Goal: Information Seeking & Learning: Learn about a topic

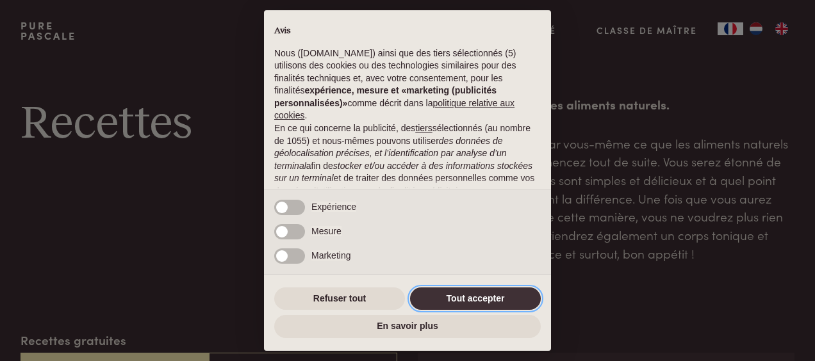
click at [481, 301] on button "Tout accepter" at bounding box center [475, 299] width 131 height 23
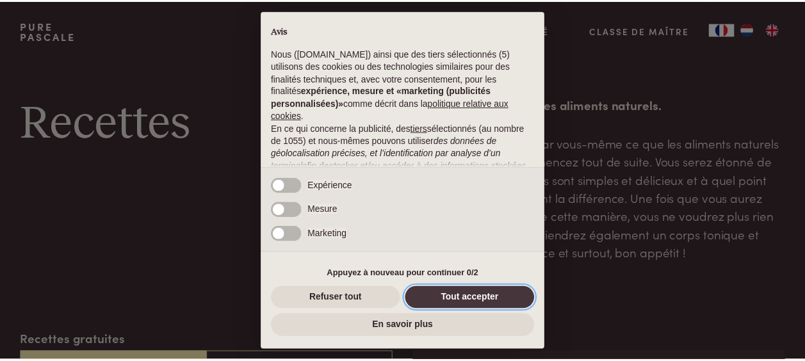
scroll to position [166, 0]
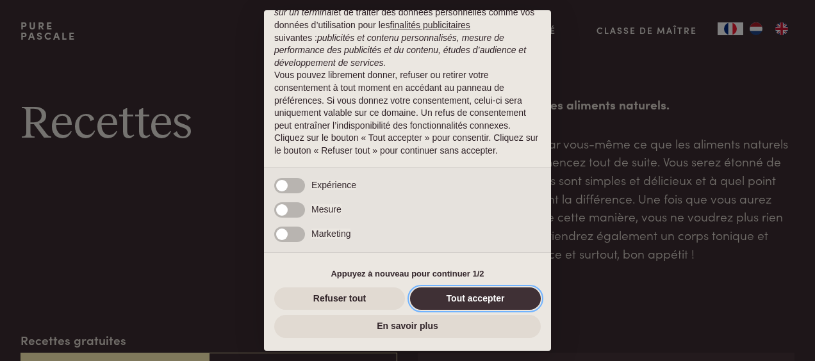
click at [463, 292] on button "Tout accepter" at bounding box center [475, 299] width 131 height 23
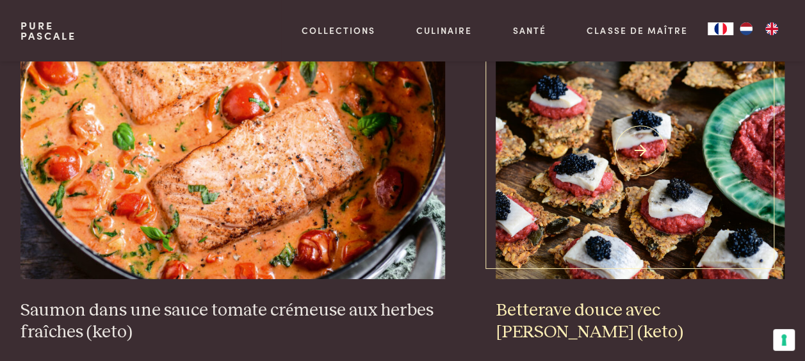
scroll to position [2371, 0]
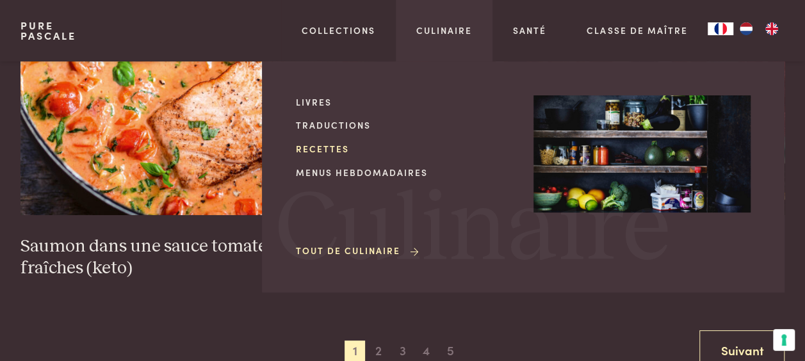
click at [324, 147] on link "Recettes" at bounding box center [404, 148] width 217 height 13
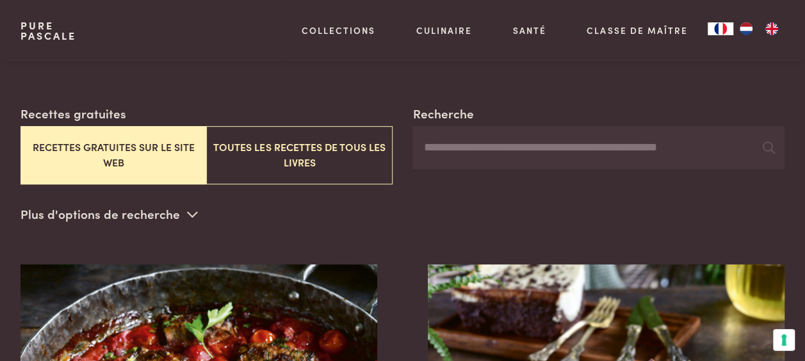
scroll to position [256, 0]
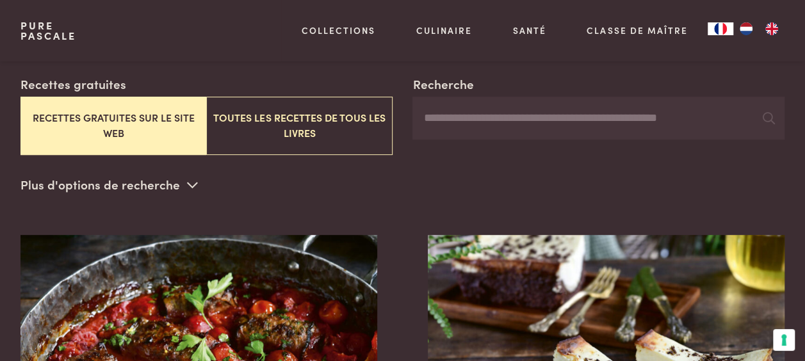
click at [482, 119] on input "Recherche" at bounding box center [599, 119] width 372 height 44
type input "******"
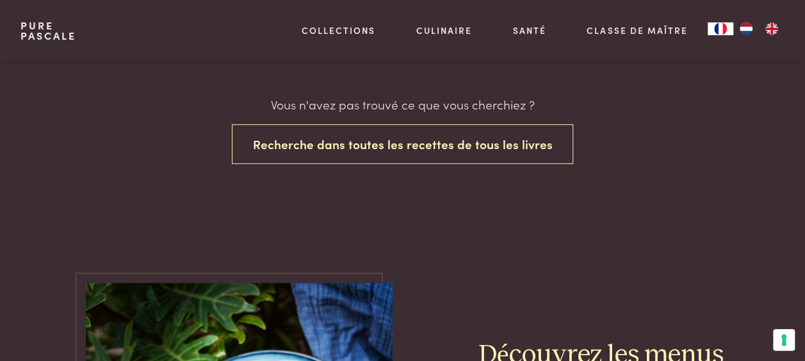
scroll to position [256, 0]
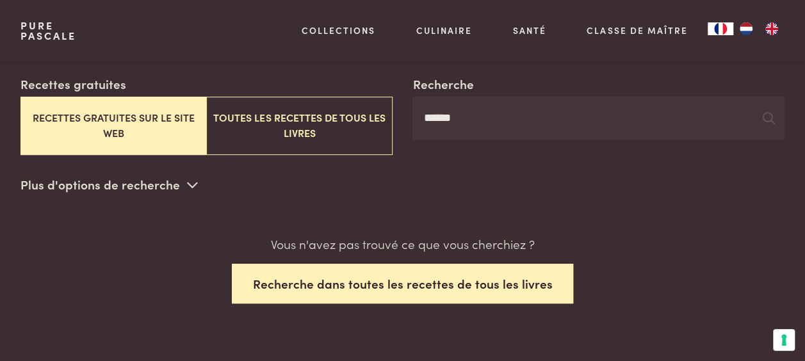
click at [419, 288] on button "Recherche dans toutes les recettes de tous les livres" at bounding box center [403, 284] width 342 height 40
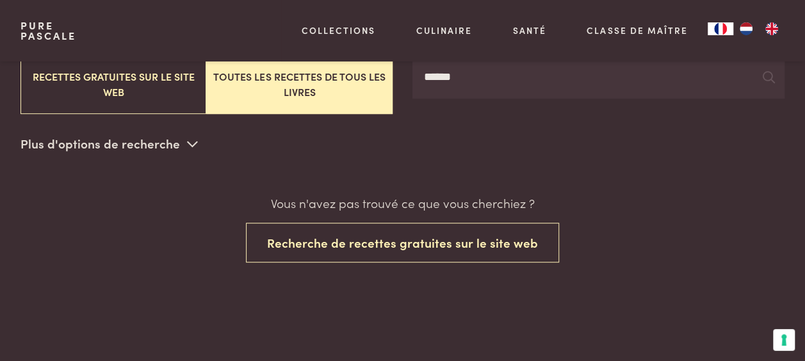
scroll to position [226, 0]
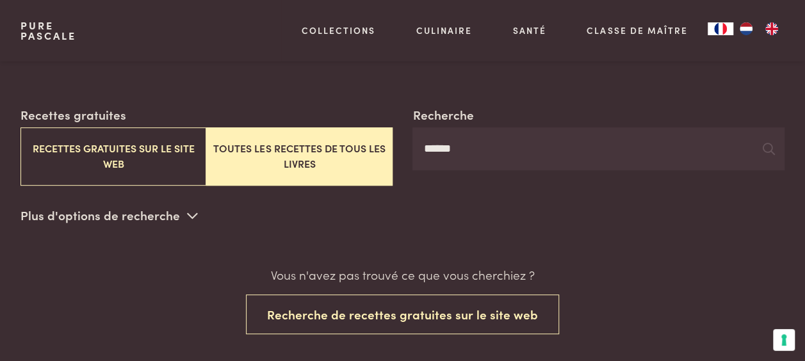
click at [310, 154] on button "Toutes les recettes de tous les livres" at bounding box center [299, 157] width 186 height 58
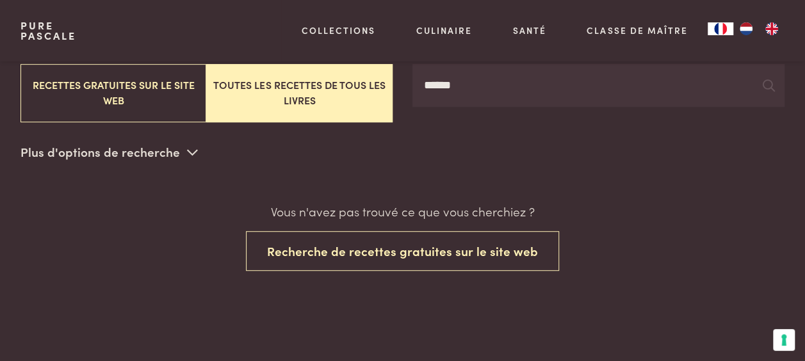
scroll to position [290, 0]
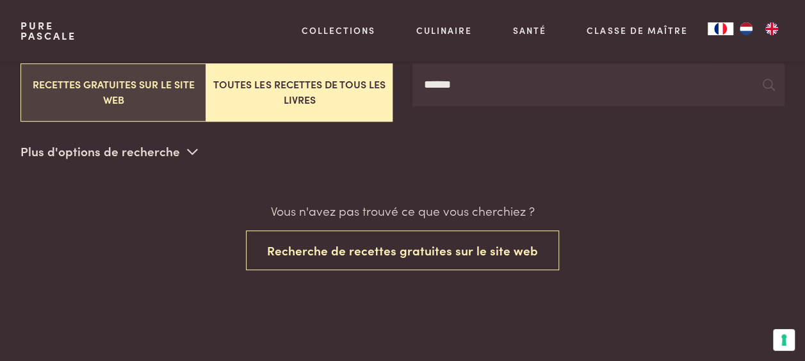
click at [91, 104] on button "Recettes gratuites sur le site web" at bounding box center [114, 92] width 186 height 58
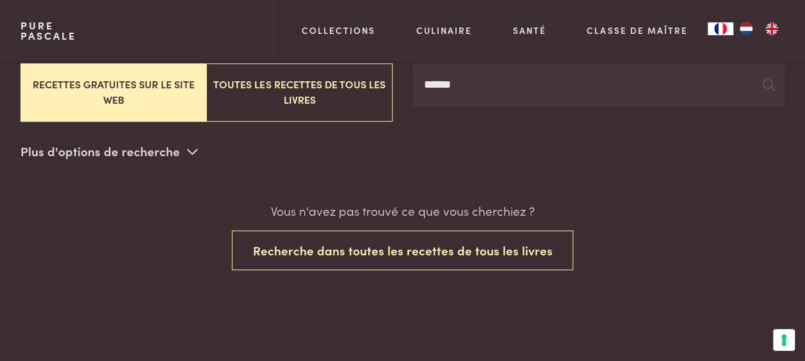
scroll to position [161, 0]
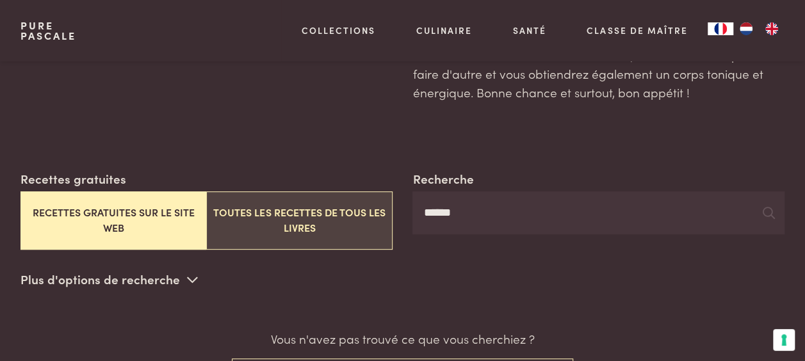
drag, startPoint x: 463, startPoint y: 213, endPoint x: 354, endPoint y: 218, distance: 109.7
click at [354, 218] on div "Recherche ****** Recettes gratuites Recettes gratuites sur le site web Toutes l…" at bounding box center [403, 210] width 764 height 80
type input "********"
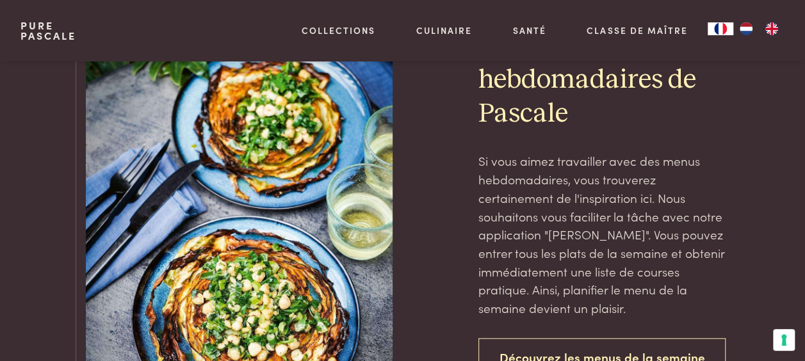
scroll to position [866, 0]
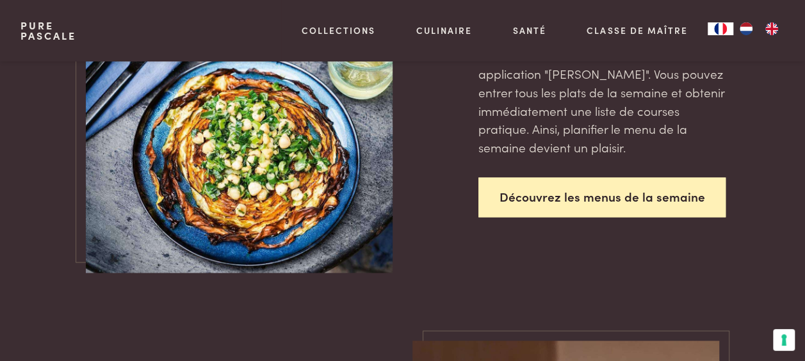
click at [559, 218] on link "Découvrez les menus de la semaine" at bounding box center [603, 197] width 248 height 40
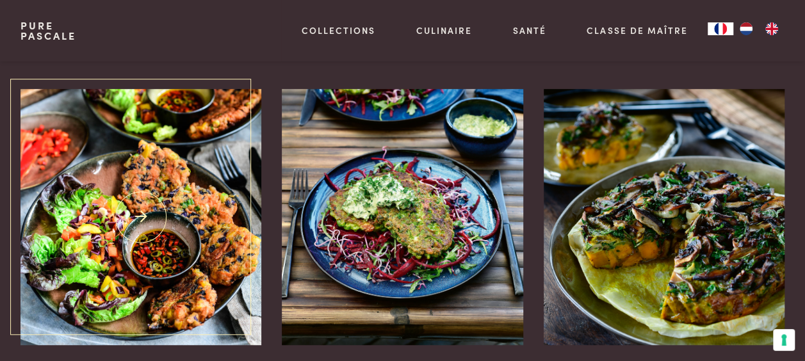
scroll to position [320, 0]
click at [126, 245] on img at bounding box center [142, 217] width 242 height 256
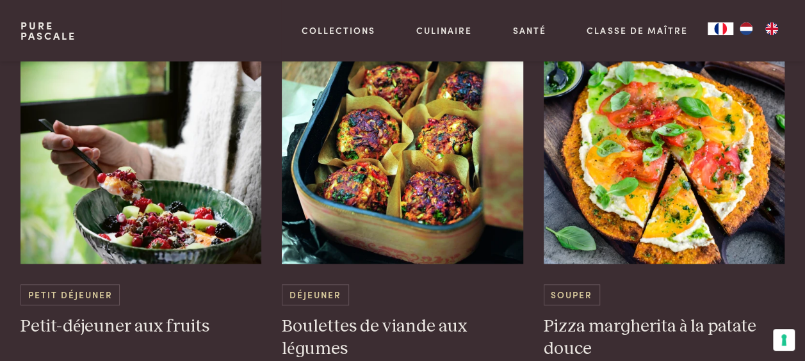
scroll to position [2947, 0]
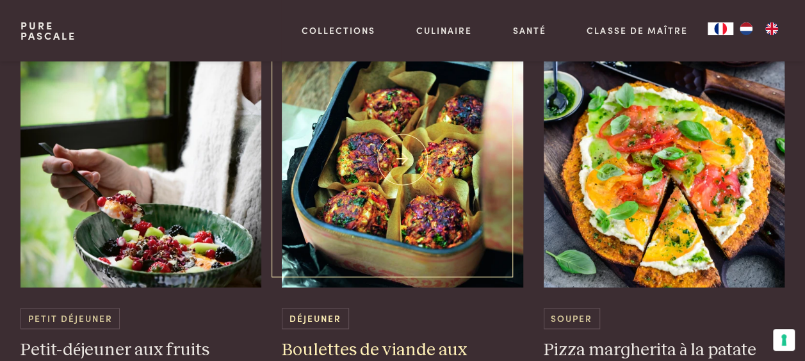
click at [429, 161] on img at bounding box center [403, 159] width 242 height 256
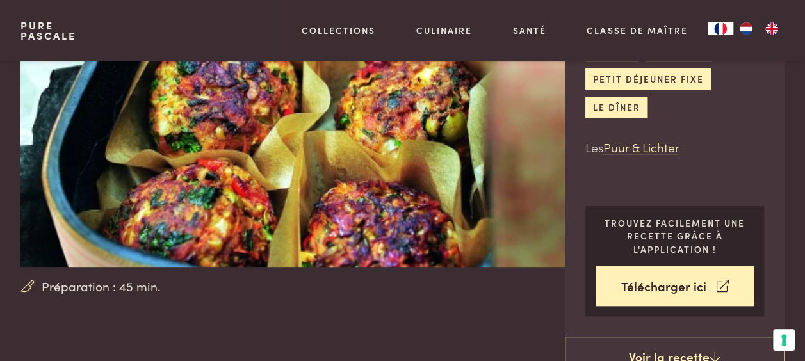
scroll to position [192, 0]
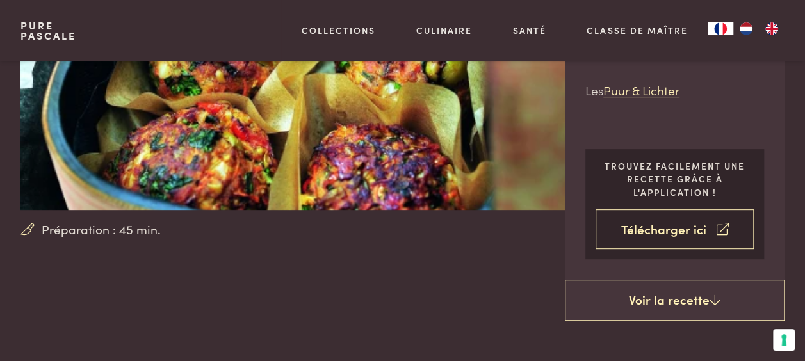
click at [697, 221] on link "Télécharger ici" at bounding box center [675, 230] width 158 height 40
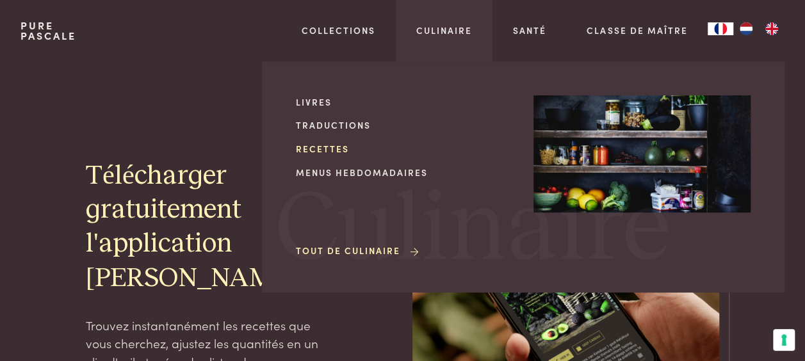
click at [314, 152] on link "Recettes" at bounding box center [404, 148] width 217 height 13
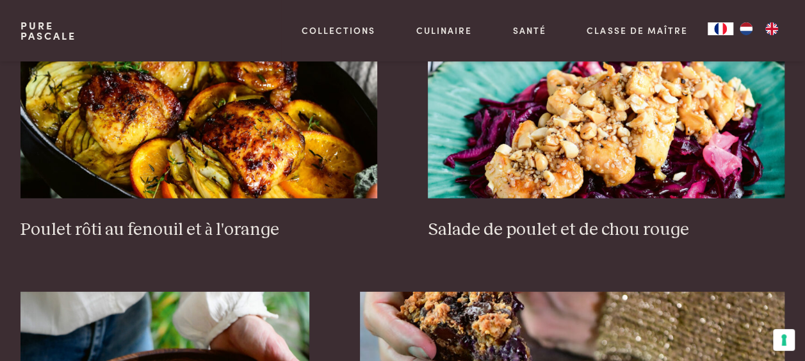
scroll to position [1666, 0]
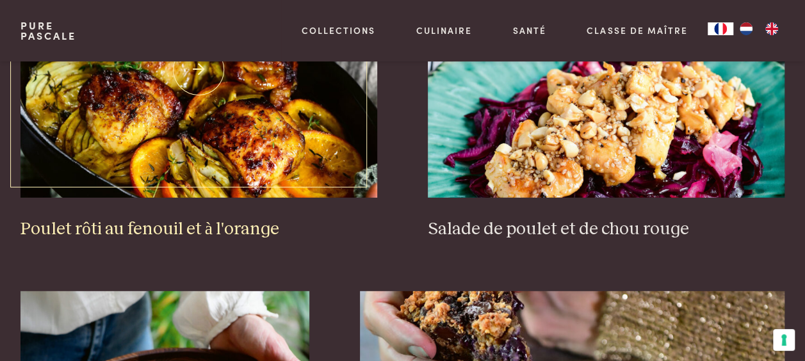
click at [256, 93] on img at bounding box center [199, 70] width 357 height 256
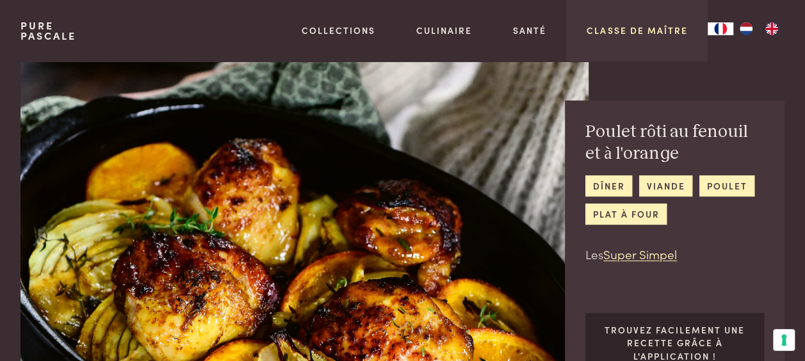
click at [639, 35] on link "Classe de maître" at bounding box center [637, 30] width 101 height 13
click at [663, 24] on link "Classe de maître" at bounding box center [637, 30] width 101 height 13
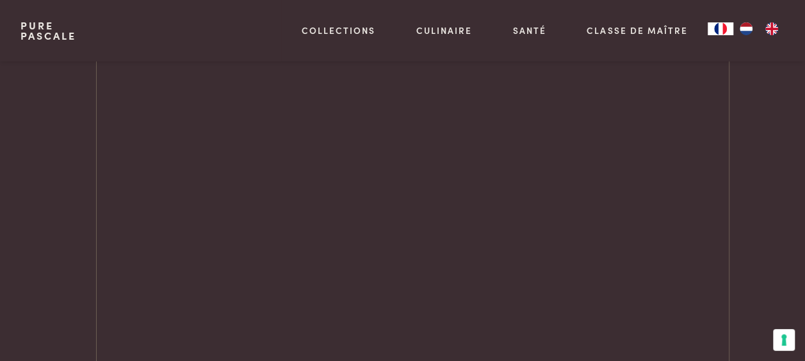
scroll to position [1683, 0]
